Goal: Task Accomplishment & Management: Manage account settings

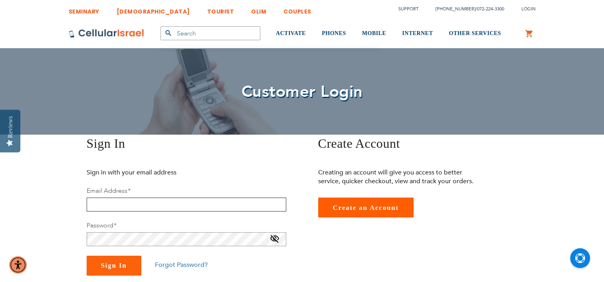
click at [197, 199] on input "email" at bounding box center [186, 205] width 199 height 14
type input "jon@ajcgafunkel.com"
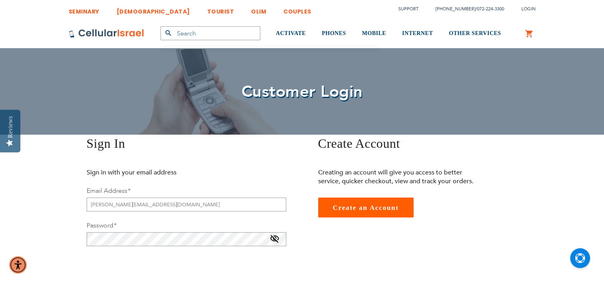
checkbox input "true"
click at [274, 240] on span at bounding box center [275, 241] width 10 height 13
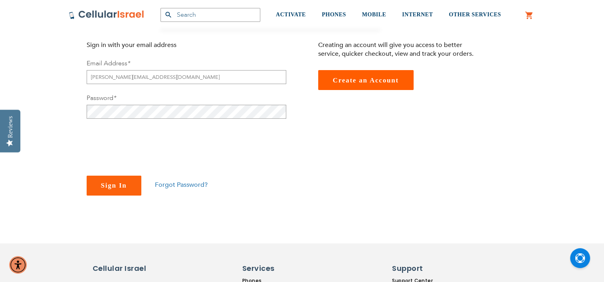
scroll to position [279, 0]
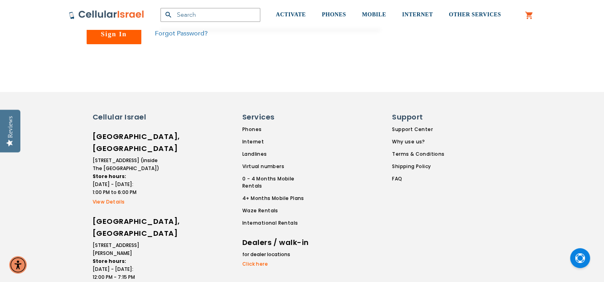
click at [114, 38] on button "Sign In" at bounding box center [114, 34] width 55 height 20
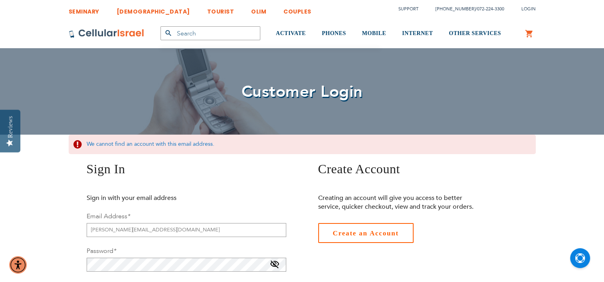
click at [377, 231] on span "Create an Account" at bounding box center [366, 234] width 66 height 8
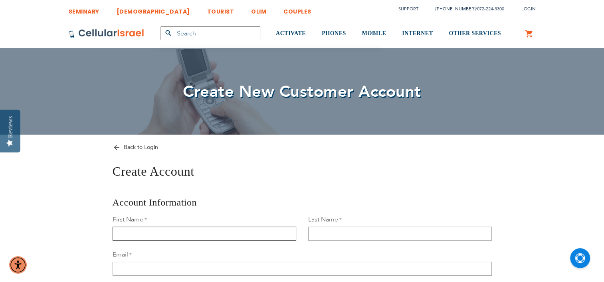
click at [228, 235] on input "First Name" at bounding box center [204, 234] width 184 height 14
type input "jon"
type input "weinberg"
type input "[PERSON_NAME][EMAIL_ADDRESS][DOMAIN_NAME]"
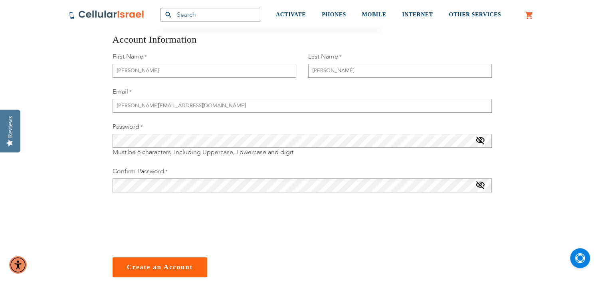
checkbox input "true"
click at [162, 268] on span "Create an Account" at bounding box center [160, 268] width 66 height 8
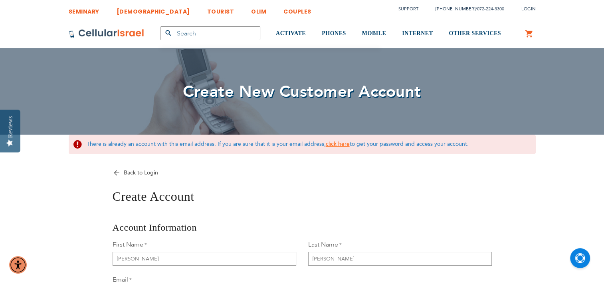
click at [334, 142] on link "click here" at bounding box center [338, 144] width 24 height 8
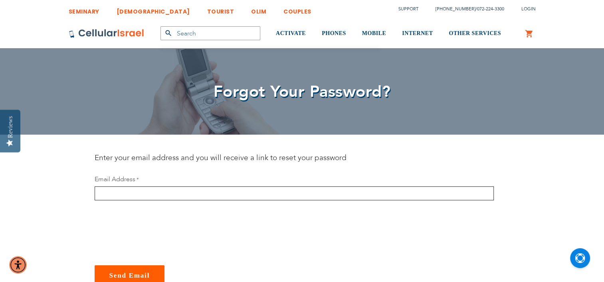
click at [329, 188] on input "email" at bounding box center [294, 194] width 399 height 14
type input "jon@ajcgarfunkel.com"
checkbox input "true"
click at [128, 274] on span "Send Email" at bounding box center [129, 276] width 41 height 8
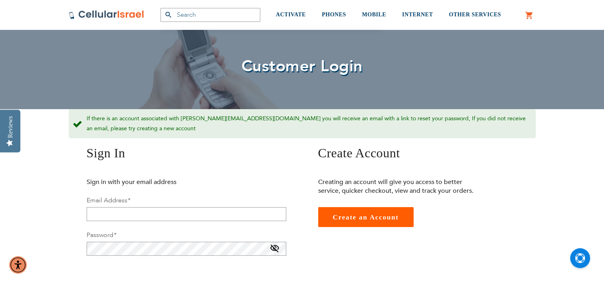
scroll to position [40, 0]
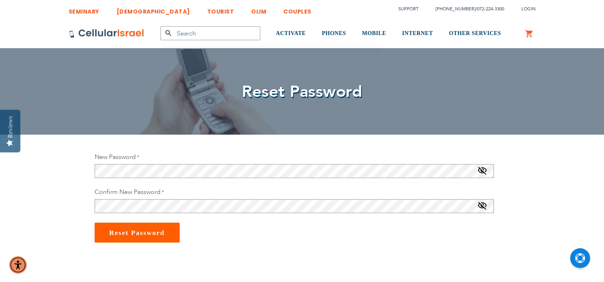
click at [484, 169] on span at bounding box center [482, 172] width 10 height 13
click at [486, 210] on span at bounding box center [482, 207] width 10 height 13
click at [147, 235] on span "Reset Password" at bounding box center [136, 233] width 55 height 8
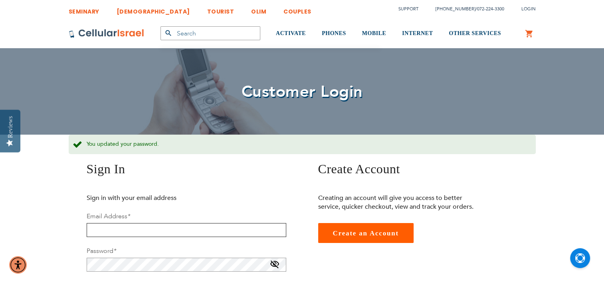
click at [144, 225] on input "email" at bounding box center [186, 230] width 199 height 14
type input "[PERSON_NAME][EMAIL_ADDRESS][DOMAIN_NAME]"
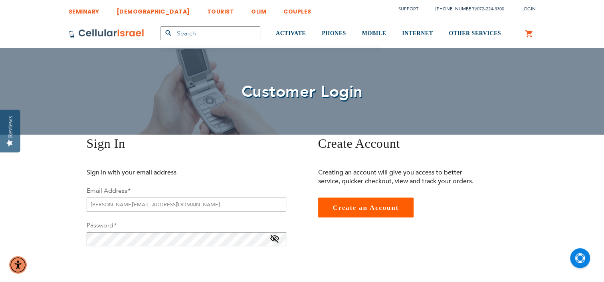
checkbox input "true"
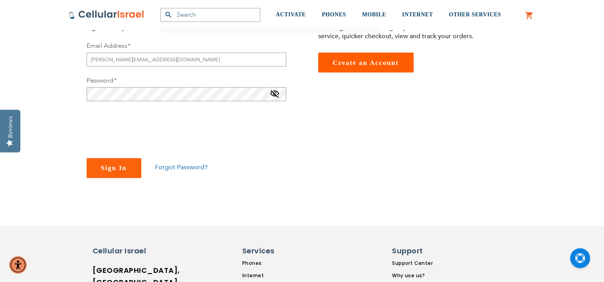
scroll to position [239, 0]
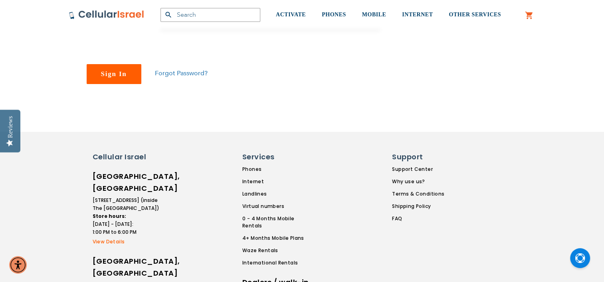
click at [116, 79] on button "Sign In" at bounding box center [114, 74] width 55 height 20
